Goal: Task Accomplishment & Management: Manage account settings

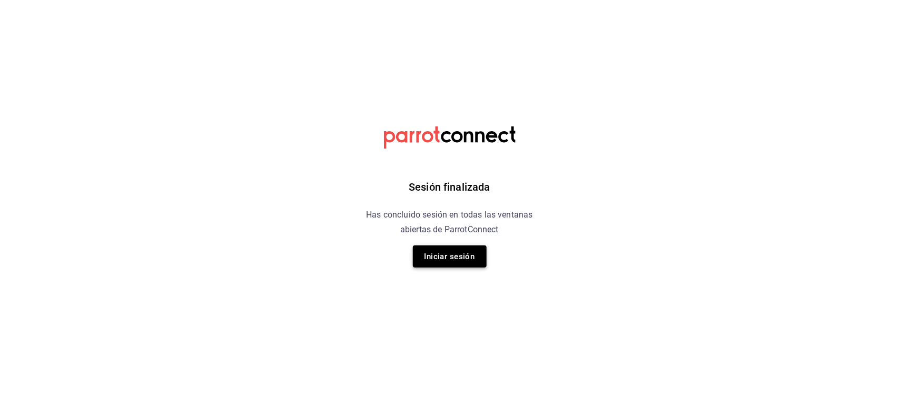
click at [431, 254] on button "Iniciar sesión" at bounding box center [450, 256] width 74 height 22
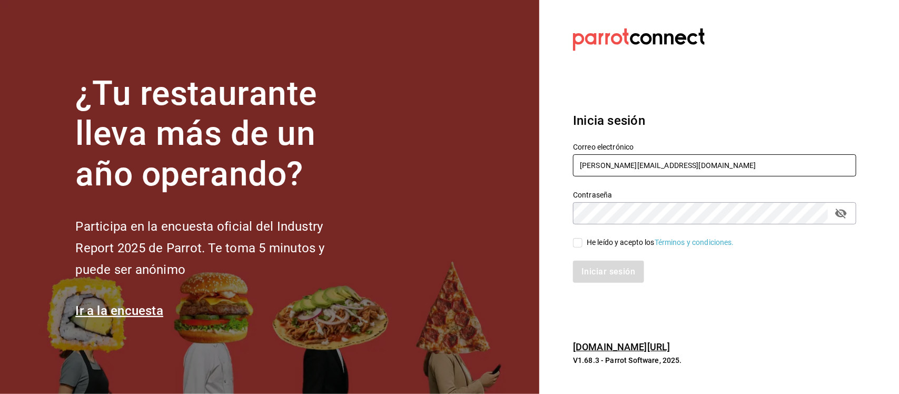
drag, startPoint x: 704, startPoint y: 161, endPoint x: 478, endPoint y: 162, distance: 225.9
click at [478, 162] on div "¿Tu restaurante lleva más de un año operando? Participa en la encuesta oficial …" at bounding box center [449, 197] width 899 height 394
paste input "mochomospuebla@costeno.com Parr0tConnec7"
click at [712, 165] on input "mochomospuebla@costeno.com Parr0tConnec7" at bounding box center [714, 165] width 283 height 22
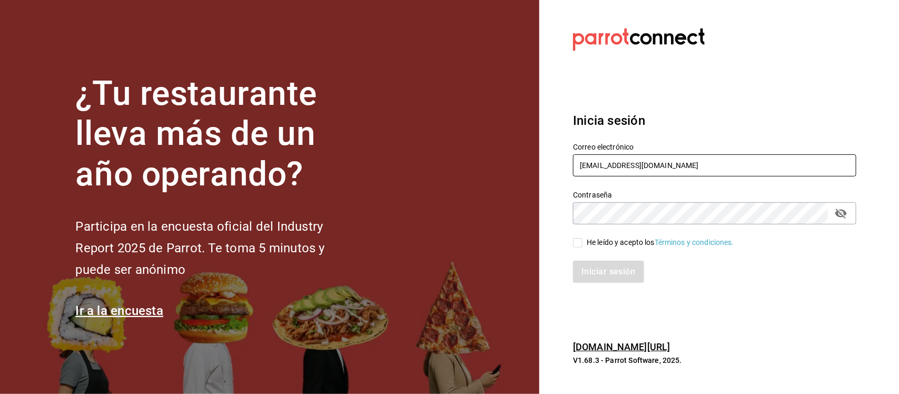
type input "mochomospuebla@costeno.com"
click at [520, 216] on div "¿Tu restaurante lleva más de un año operando? Participa en la encuesta oficial …" at bounding box center [449, 197] width 899 height 394
click at [574, 245] on input "He leído y acepto los Términos y condiciones." at bounding box center [577, 242] width 9 height 9
checkbox input "true"
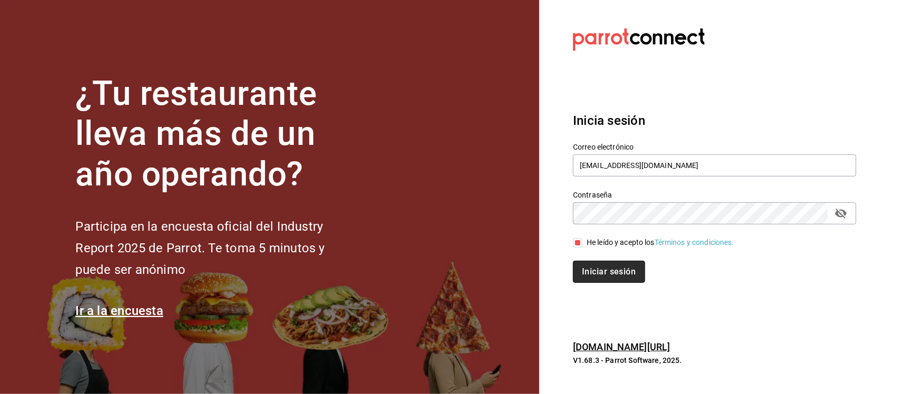
click at [590, 262] on button "Iniciar sesión" at bounding box center [609, 272] width 72 height 22
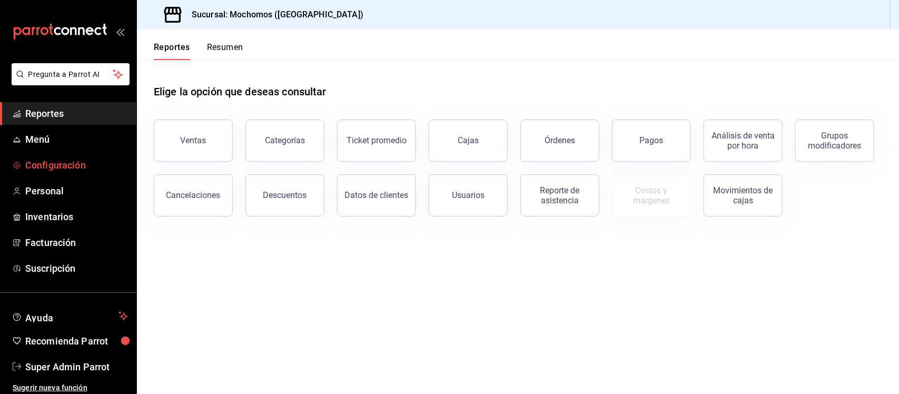
click at [66, 163] on span "Configuración" at bounding box center [76, 165] width 103 height 14
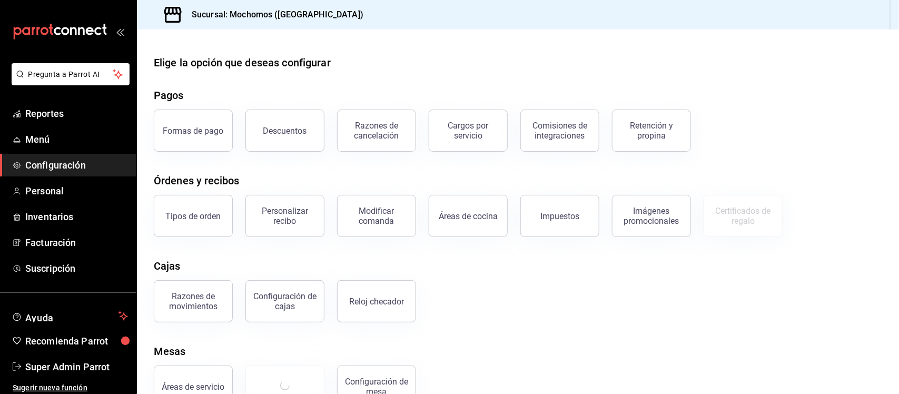
scroll to position [30, 0]
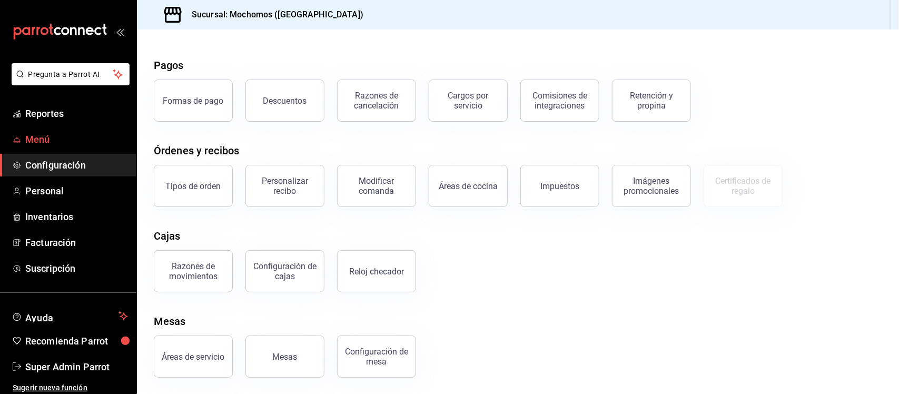
click at [48, 141] on span "Menú" at bounding box center [76, 139] width 103 height 14
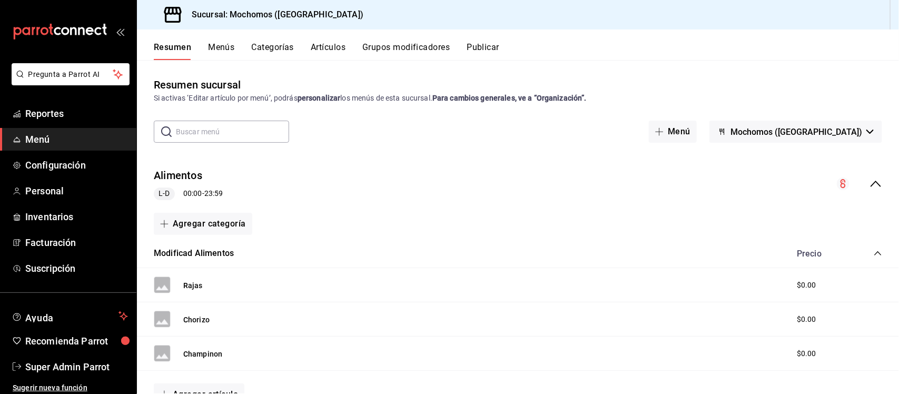
click at [331, 43] on button "Artículos" at bounding box center [328, 51] width 35 height 18
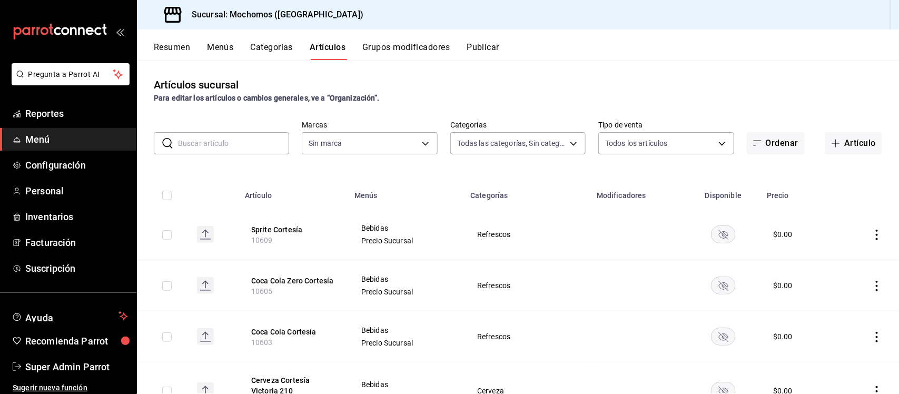
type input "357a9704-c999-4c63-af81-0c25438b67b5,a93eec79-672f-49c2-b1cd-14f211909374,5e983…"
type input "65eb7388-82e4-42fa-8caf-680550c77e6f"
click at [661, 144] on body "Pregunta a Parrot AI Reportes Menú Configuración Personal Inventarios Facturaci…" at bounding box center [449, 197] width 899 height 394
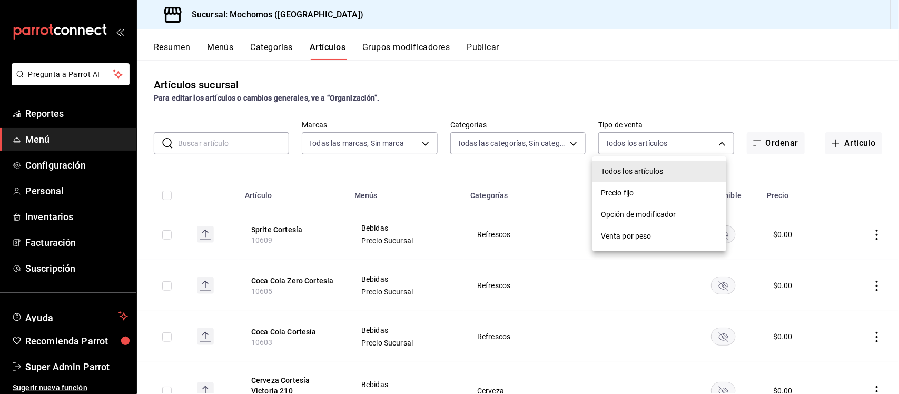
click at [683, 80] on div at bounding box center [449, 197] width 899 height 394
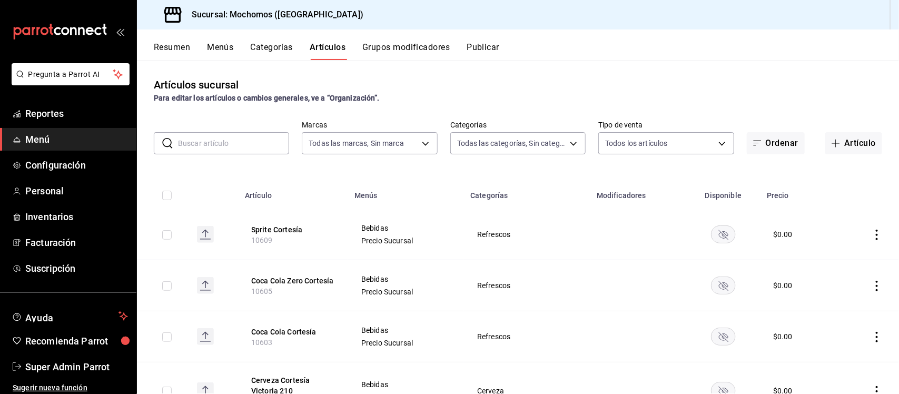
click at [222, 46] on button "Menús" at bounding box center [220, 51] width 26 height 18
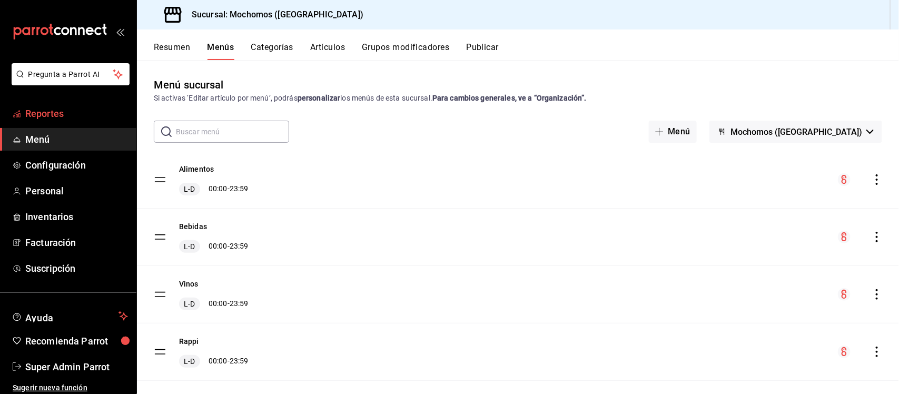
click at [41, 112] on span "Reportes" at bounding box center [76, 113] width 103 height 14
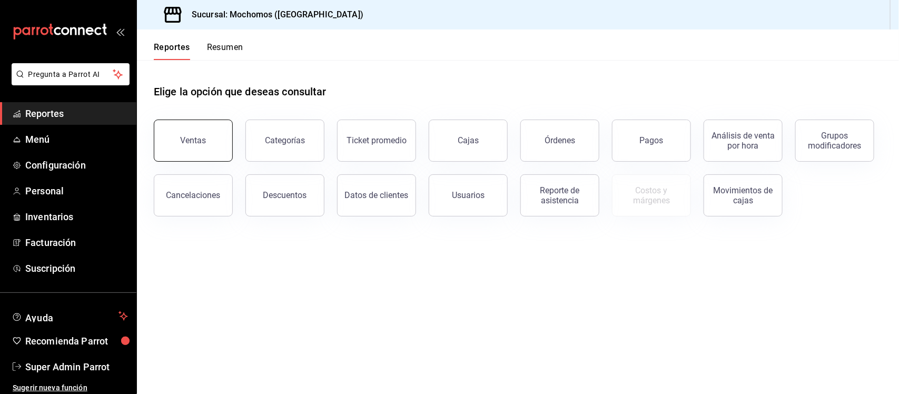
click at [200, 152] on button "Ventas" at bounding box center [193, 141] width 79 height 42
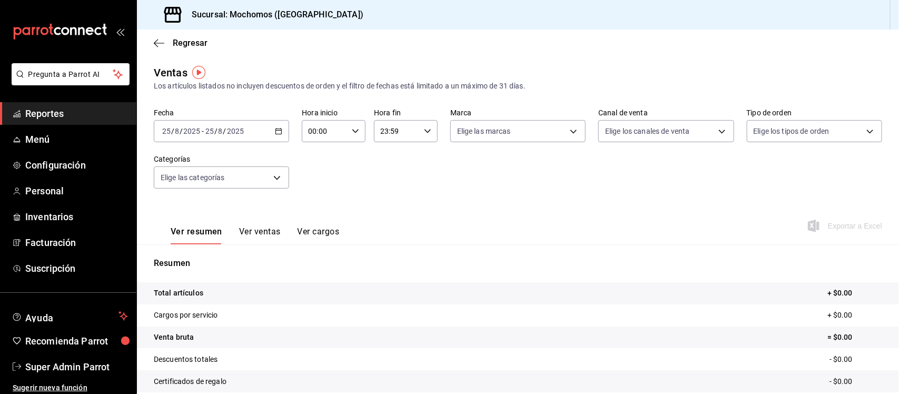
click at [278, 130] on icon "button" at bounding box center [278, 130] width 7 height 7
click at [188, 183] on span "Ayer" at bounding box center [204, 186] width 82 height 11
click at [873, 293] on icon at bounding box center [877, 293] width 8 height 8
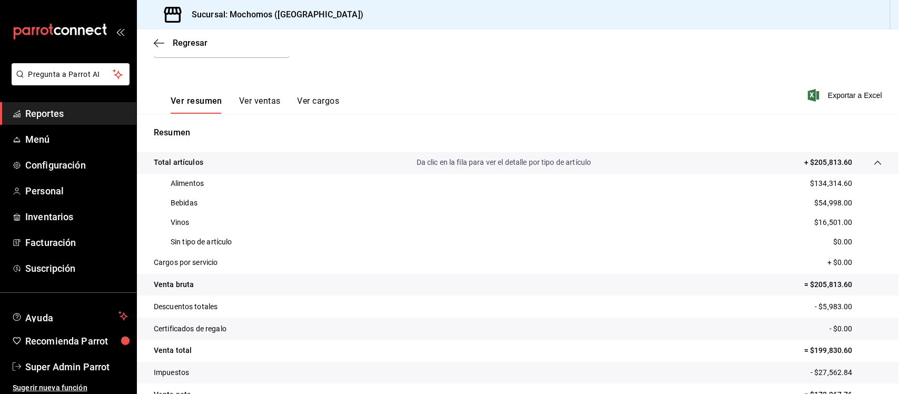
scroll to position [132, 0]
click at [48, 140] on span "Menú" at bounding box center [76, 139] width 103 height 14
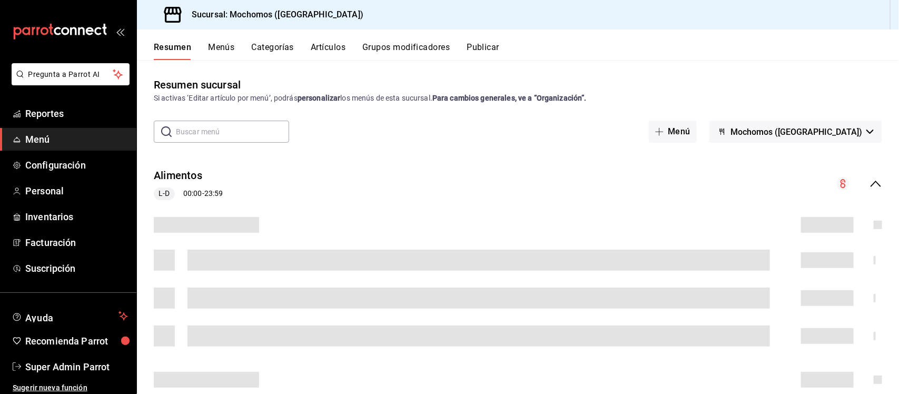
click at [212, 46] on button "Menús" at bounding box center [221, 51] width 26 height 18
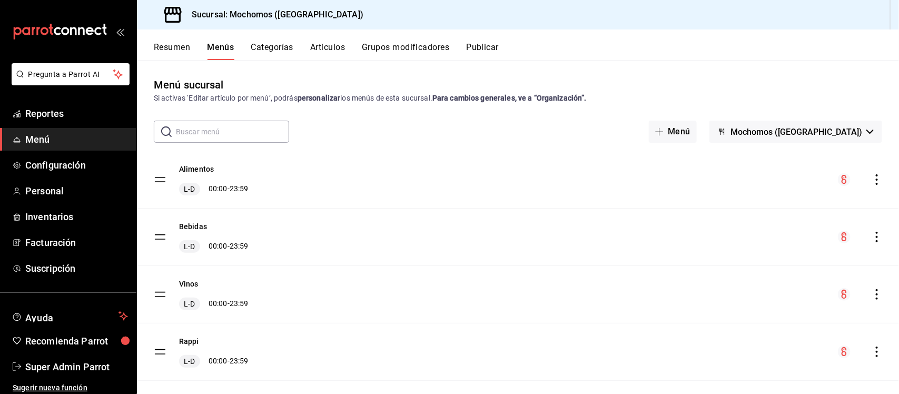
click at [338, 46] on button "Artículos" at bounding box center [327, 51] width 35 height 18
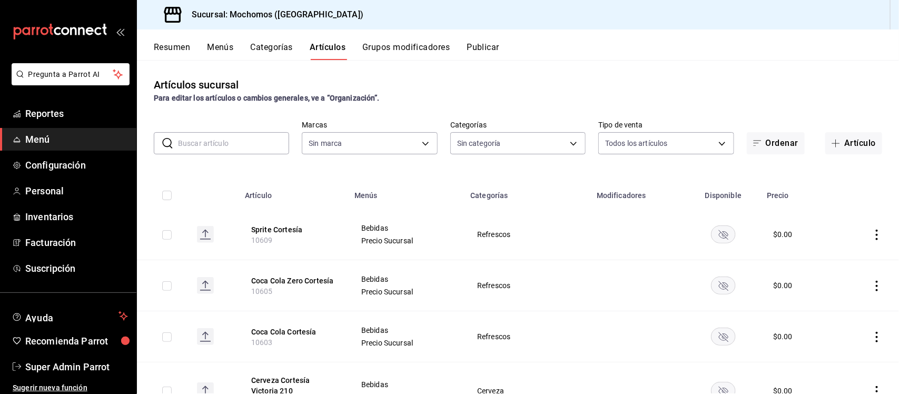
type input "65eb7388-82e4-42fa-8caf-680550c77e6f"
type input "357a9704-c999-4c63-af81-0c25438b67b5,a93eec79-672f-49c2-b1cd-14f211909374,5e983…"
click at [161, 238] on td at bounding box center [163, 234] width 52 height 51
click at [167, 235] on input "checkbox" at bounding box center [166, 234] width 9 height 9
checkbox input "true"
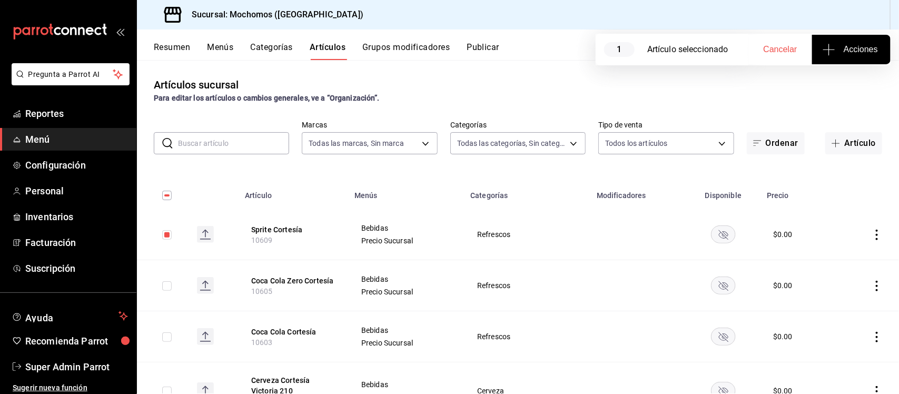
click at [849, 53] on span "Acciones" at bounding box center [850, 49] width 53 height 13
click at [848, 79] on span "Agregar tipo" at bounding box center [851, 82] width 62 height 11
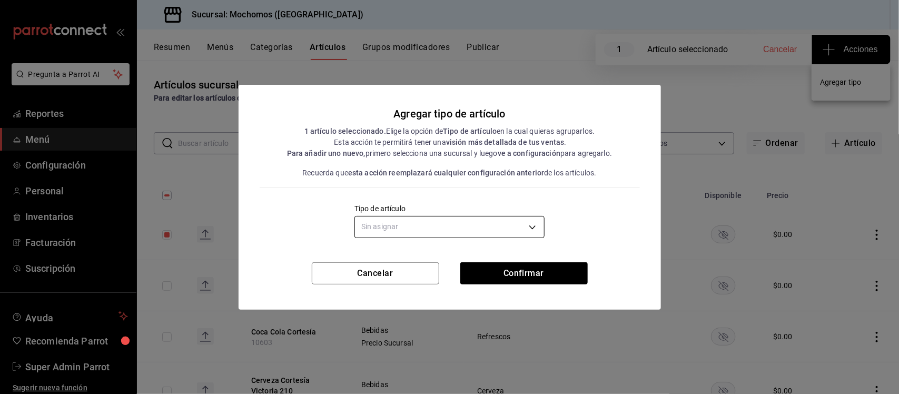
click at [537, 235] on body "Pregunta a Parrot AI Reportes Menú Configuración Personal Inventarios Facturaci…" at bounding box center [449, 197] width 899 height 394
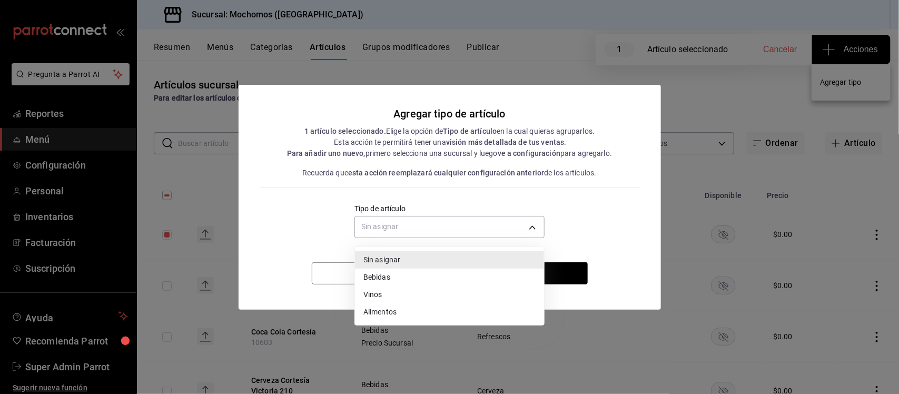
click at [603, 221] on div at bounding box center [449, 197] width 899 height 394
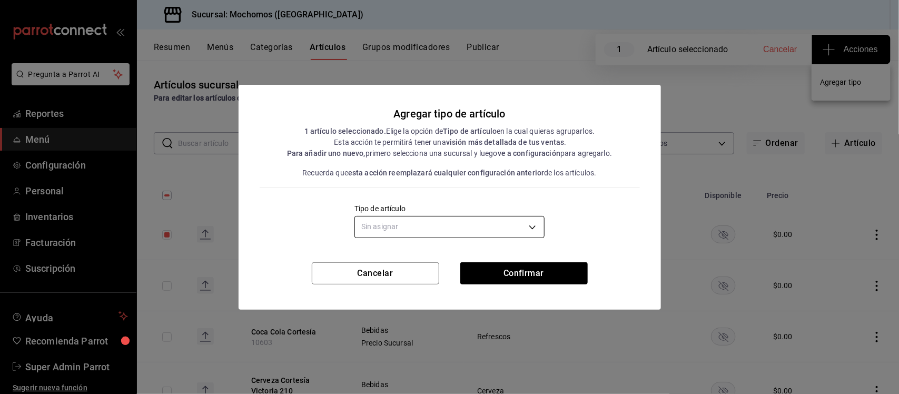
click at [518, 220] on body "Pregunta a Parrot AI Reportes Menú Configuración Personal Inventarios Facturaci…" at bounding box center [449, 197] width 899 height 394
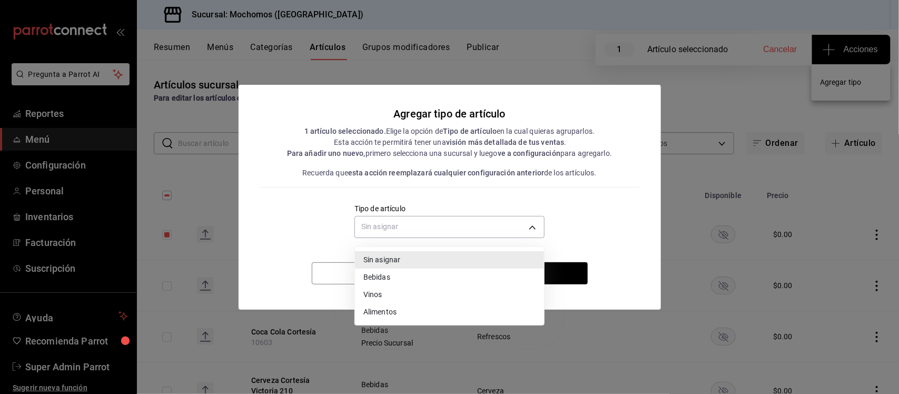
click at [365, 296] on li "Vinos" at bounding box center [449, 294] width 189 height 17
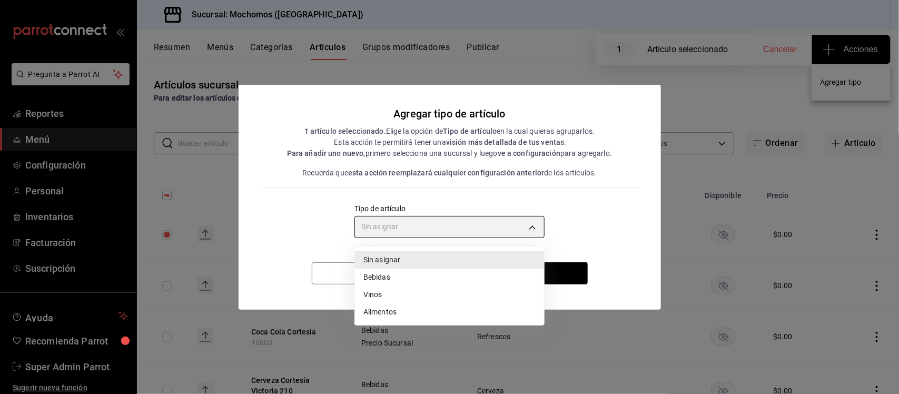
type input "e1bdedcf-fa1f-443e-b5b9-5cb10ad40228"
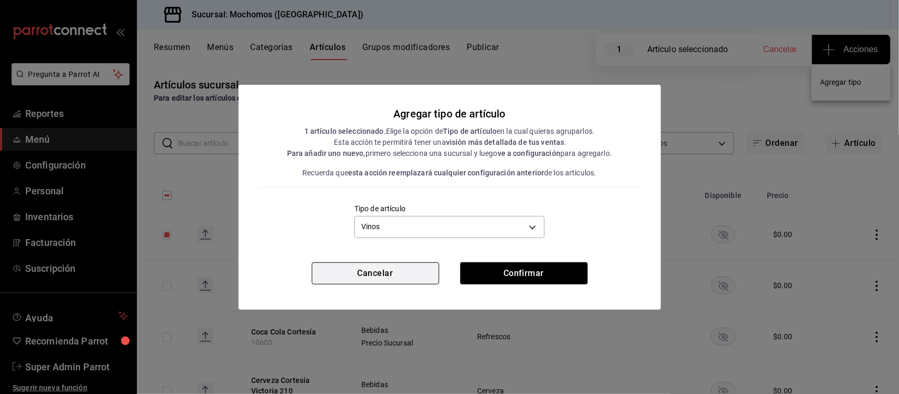
click at [385, 275] on button "Cancelar" at bounding box center [375, 273] width 127 height 22
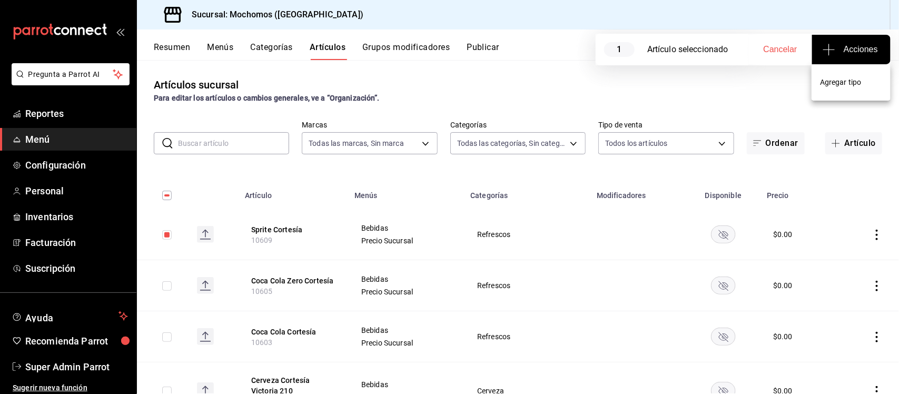
click at [843, 46] on div at bounding box center [449, 197] width 899 height 394
click at [843, 46] on span "Acciones" at bounding box center [850, 49] width 53 height 13
click at [844, 79] on span "Agregar tipo" at bounding box center [851, 82] width 62 height 11
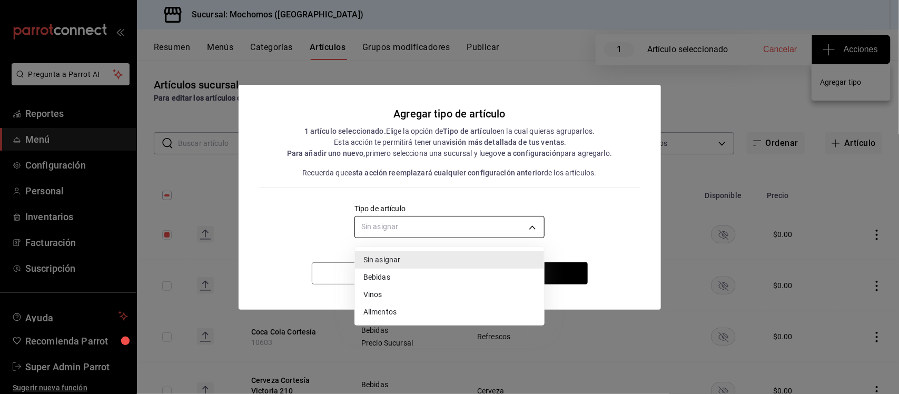
click at [514, 222] on body "Pregunta a Parrot AI Reportes Menú Configuración Personal Inventarios Facturaci…" at bounding box center [449, 197] width 899 height 394
click at [319, 217] on div at bounding box center [449, 197] width 899 height 394
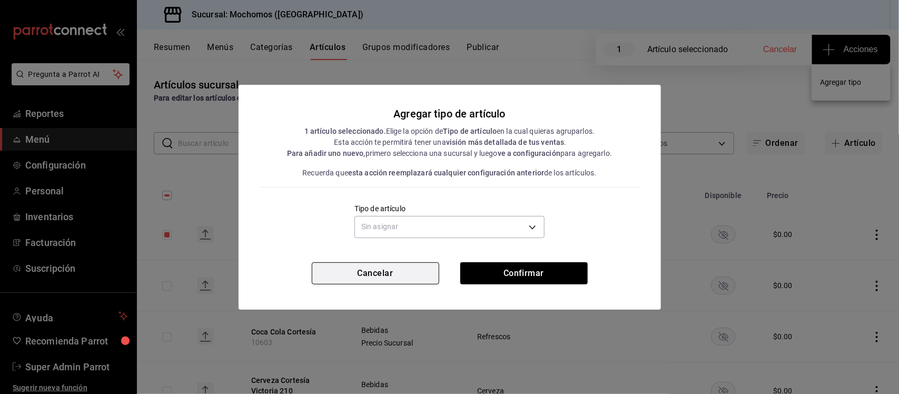
click at [393, 277] on button "Cancelar" at bounding box center [375, 273] width 127 height 22
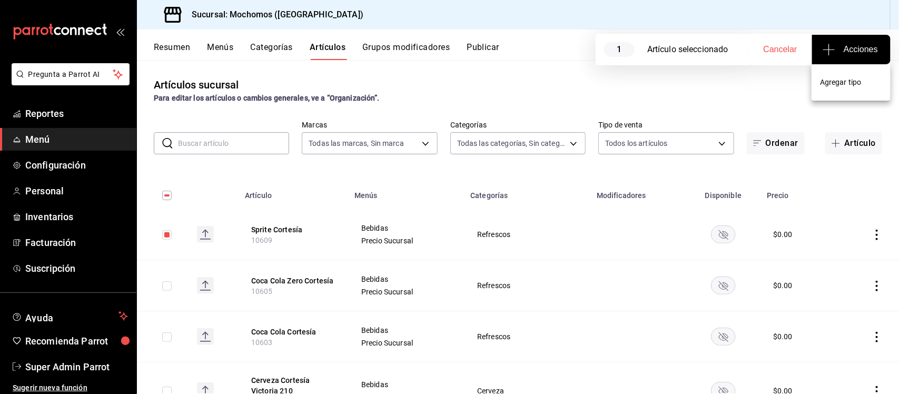
click at [39, 110] on div at bounding box center [449, 197] width 899 height 394
click at [43, 140] on span "Menú" at bounding box center [76, 139] width 103 height 14
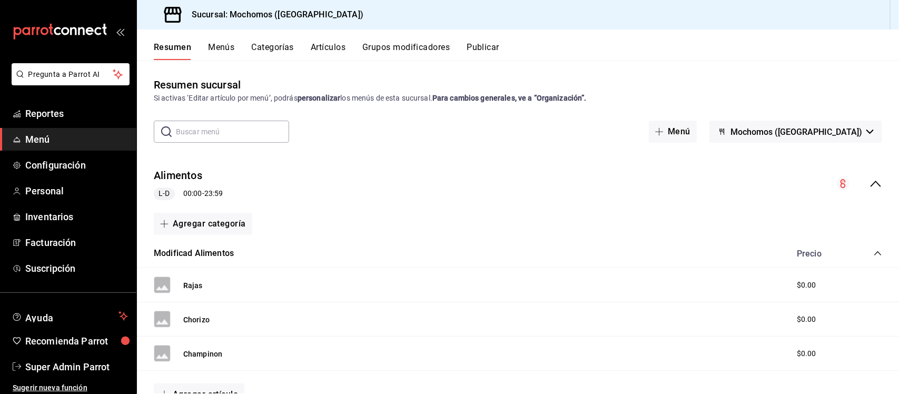
click at [807, 132] on span "Mochomos ([GEOGRAPHIC_DATA])" at bounding box center [796, 132] width 132 height 10
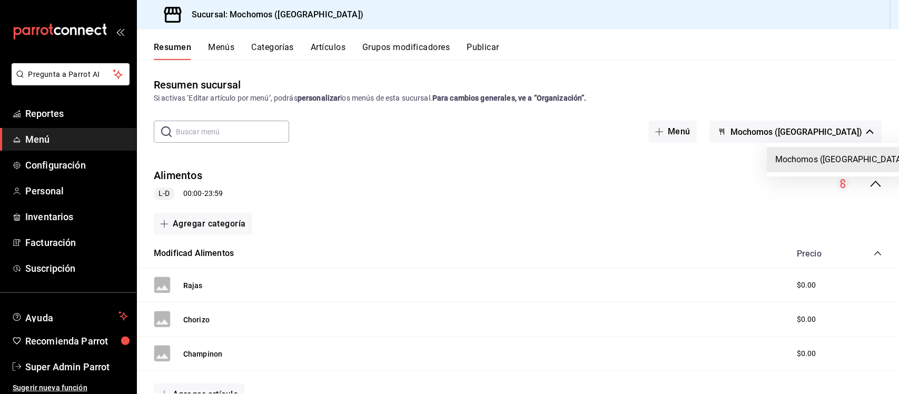
click at [811, 158] on li "Mochomos ([GEOGRAPHIC_DATA])" at bounding box center [841, 159] width 148 height 25
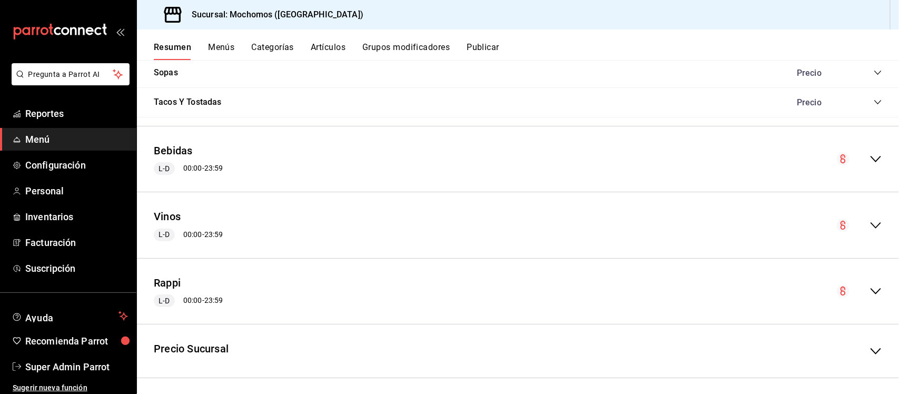
scroll to position [1241, 0]
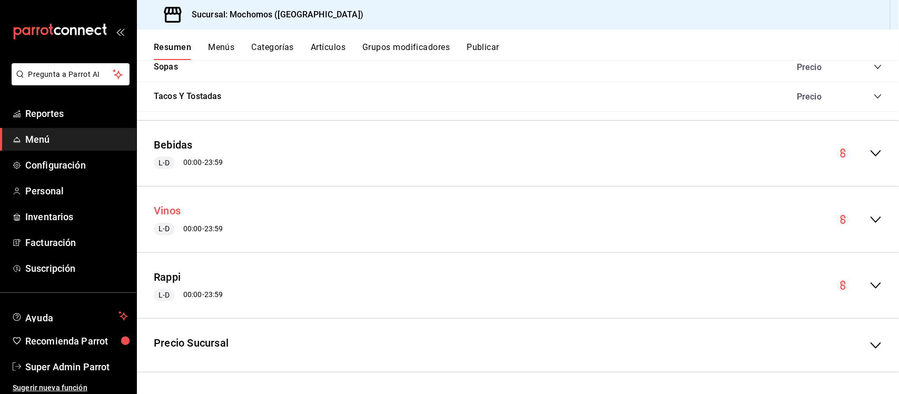
click at [159, 203] on button "Vinos" at bounding box center [167, 210] width 27 height 15
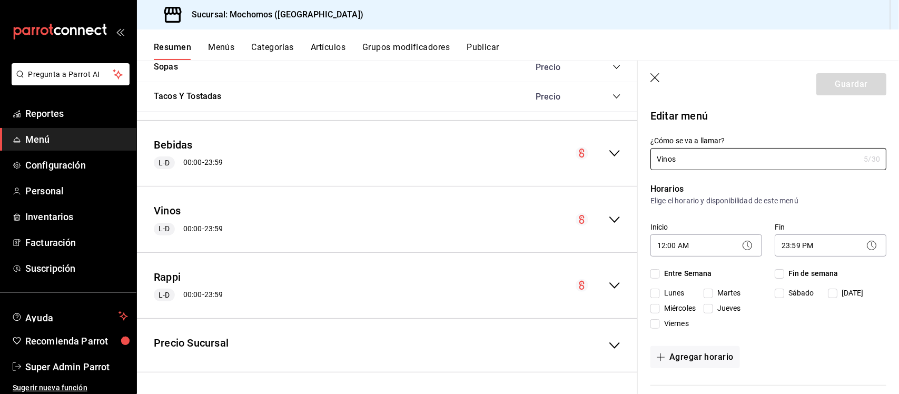
checkbox input "true"
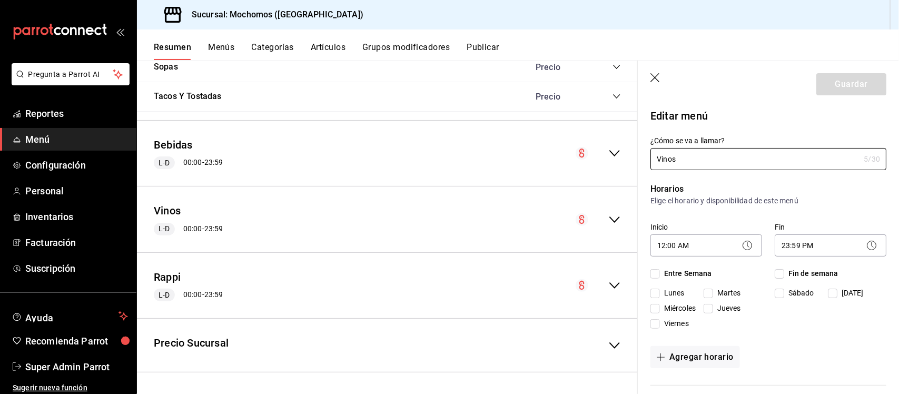
checkbox input "true"
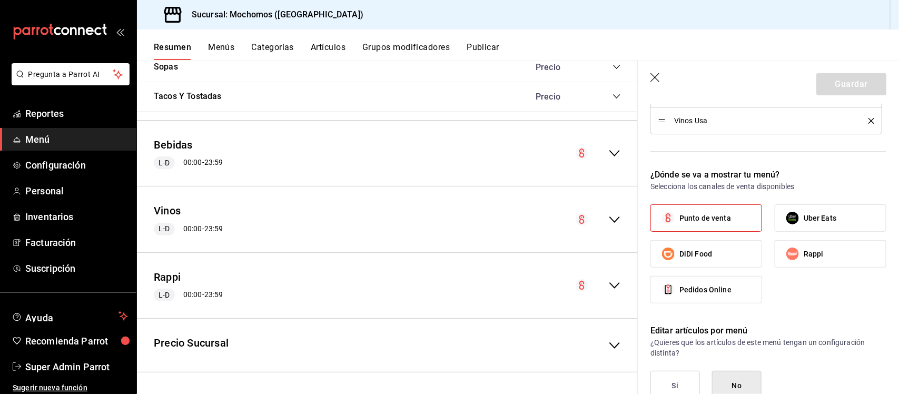
scroll to position [930, 0]
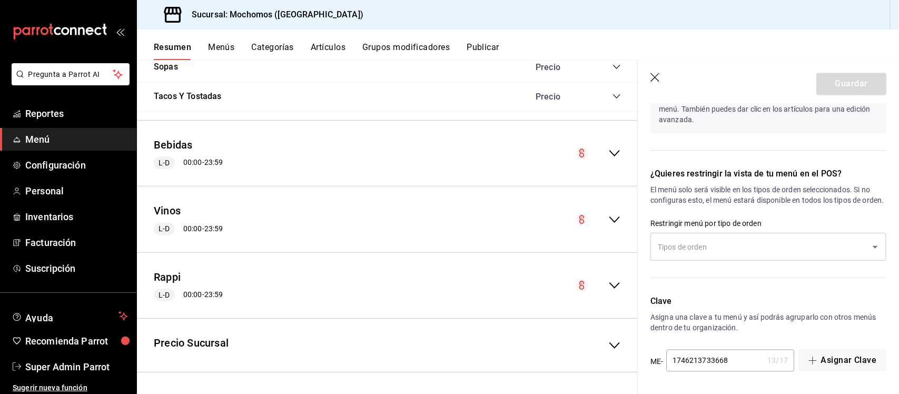
click at [653, 78] on icon "button" at bounding box center [655, 78] width 11 height 11
checkbox input "false"
type input "1756138598602"
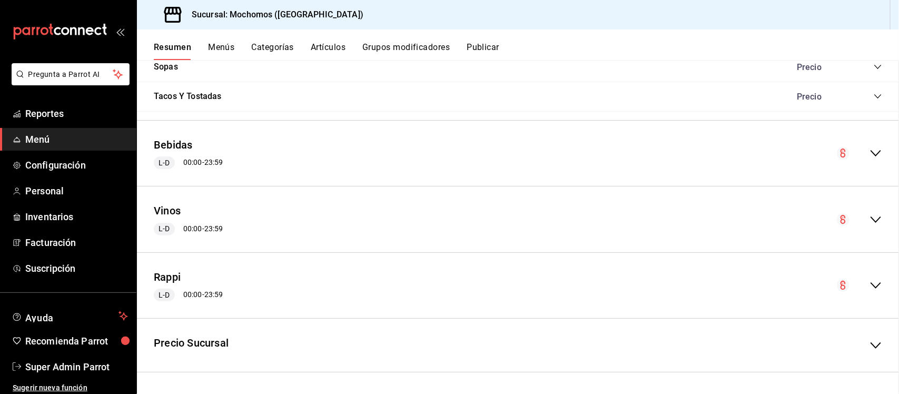
checkbox input "false"
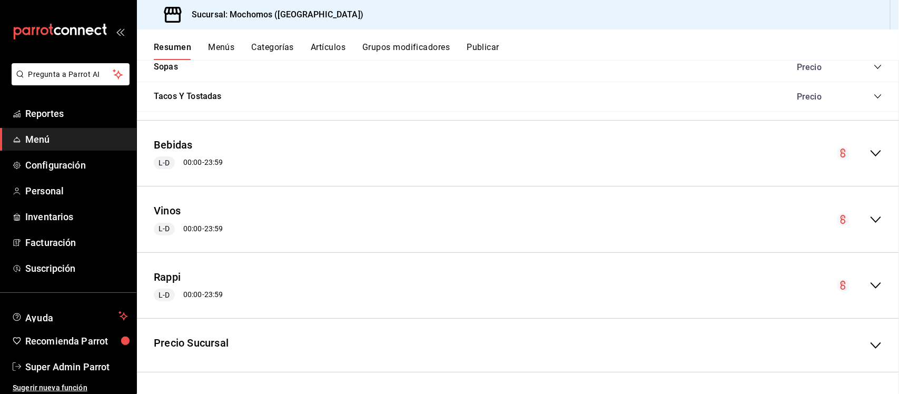
checkbox input "false"
